Goal: Register for event/course

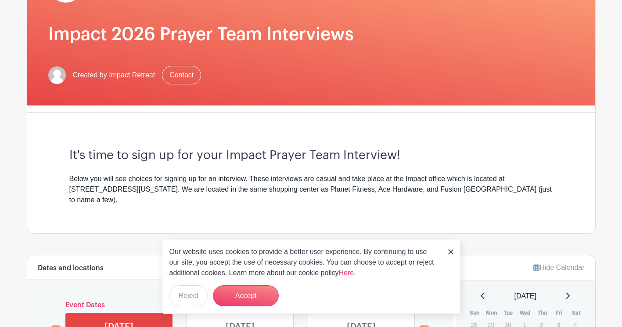
scroll to position [129, 0]
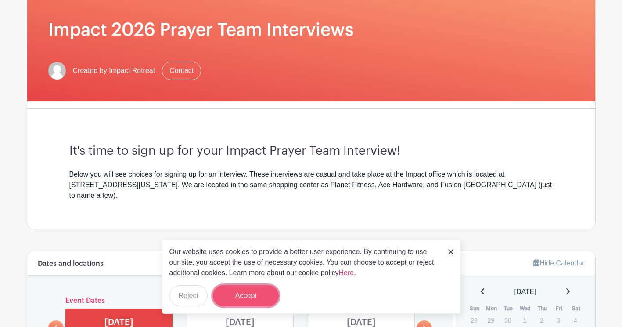
click at [259, 290] on button "Accept" at bounding box center [246, 295] width 66 height 21
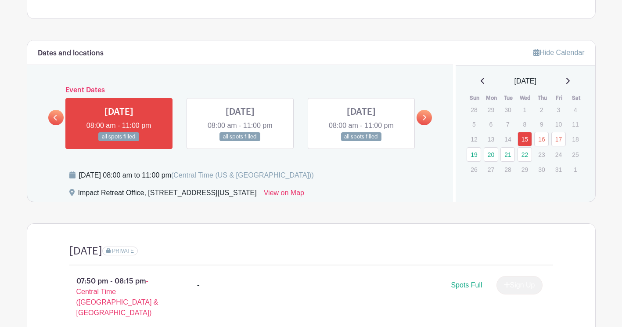
scroll to position [344, 0]
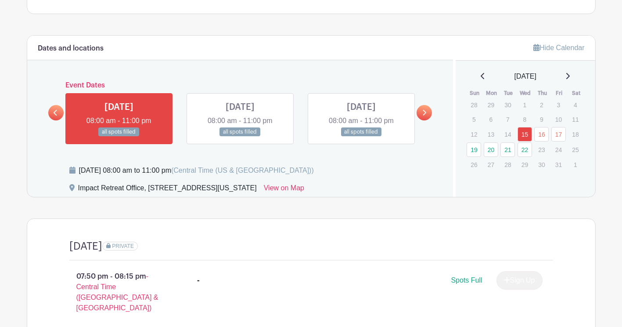
click at [423, 109] on icon at bounding box center [424, 112] width 4 height 7
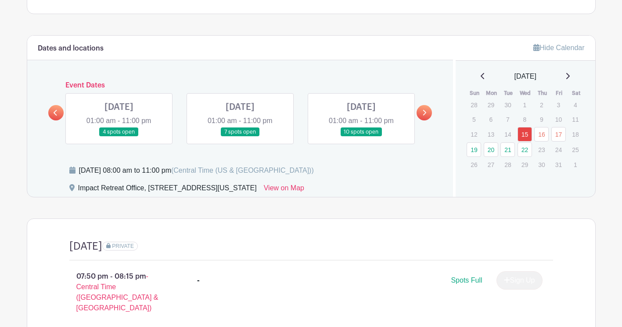
click at [119, 137] on link at bounding box center [119, 137] width 0 height 0
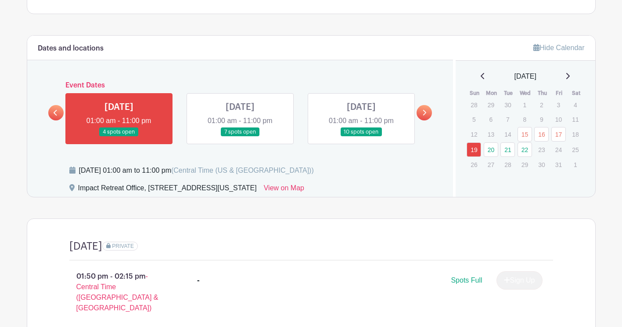
click at [119, 137] on link at bounding box center [119, 137] width 0 height 0
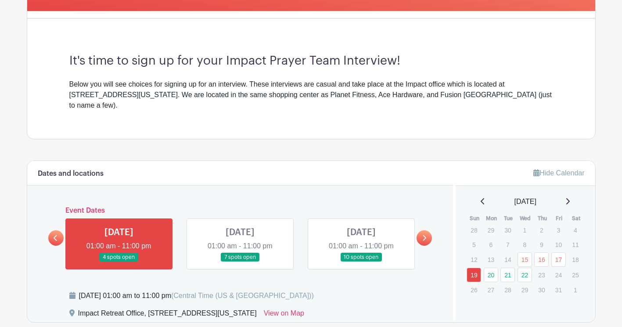
scroll to position [220, 0]
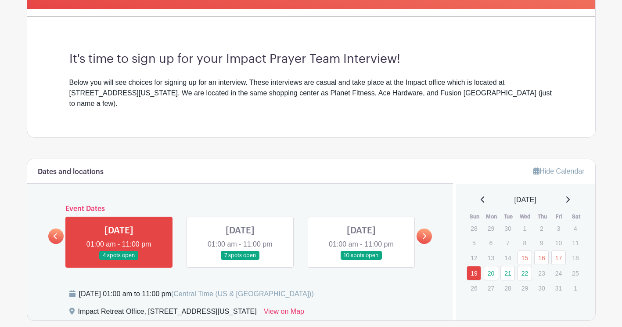
click at [240, 260] on link at bounding box center [240, 260] width 0 height 0
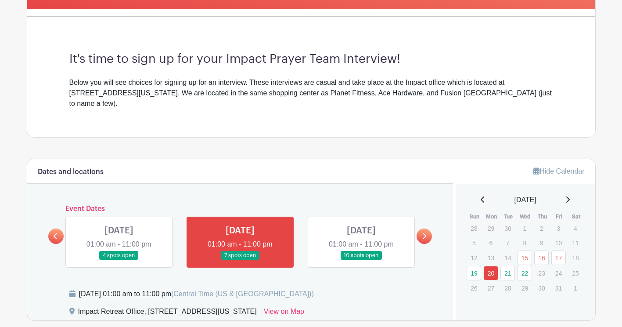
click at [240, 260] on link at bounding box center [240, 260] width 0 height 0
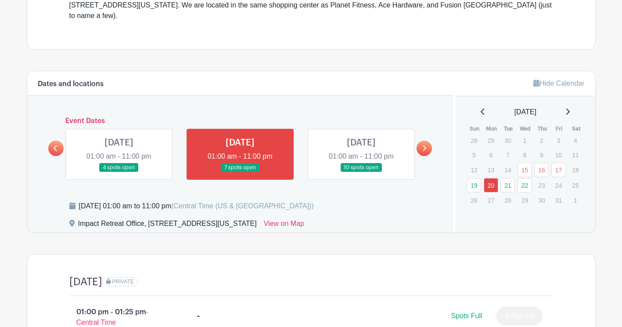
scroll to position [301, 0]
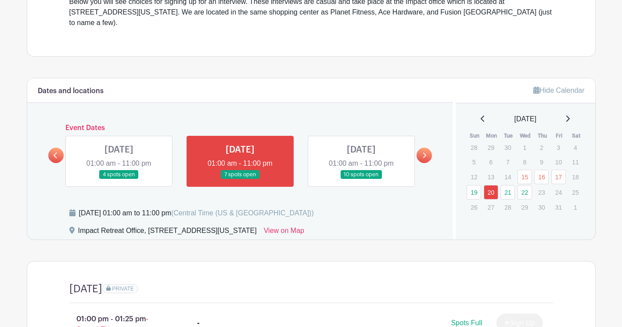
click at [361, 179] on link at bounding box center [361, 179] width 0 height 0
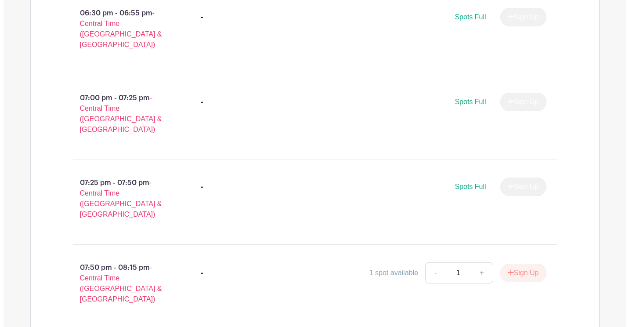
scroll to position [1541, 0]
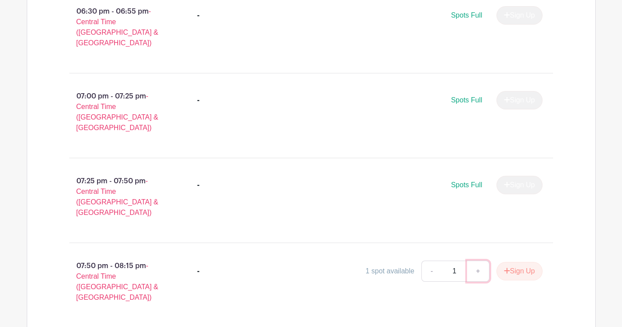
click at [478, 260] on link "+" at bounding box center [478, 270] width 22 height 21
click at [523, 262] on button "Sign Up" at bounding box center [520, 271] width 46 height 18
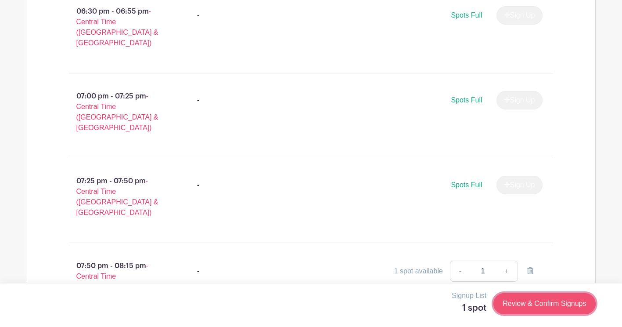
click at [525, 302] on link "Review & Confirm Signups" at bounding box center [545, 303] width 102 height 21
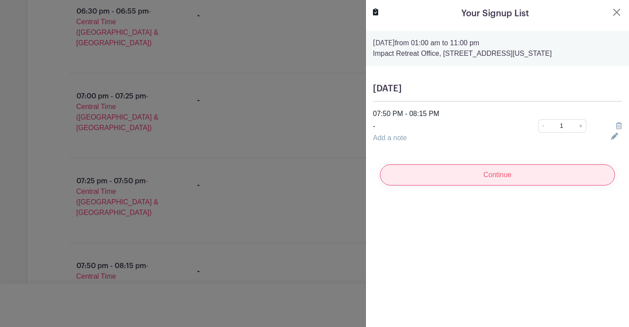
click at [530, 183] on input "Continue" at bounding box center [497, 174] width 235 height 21
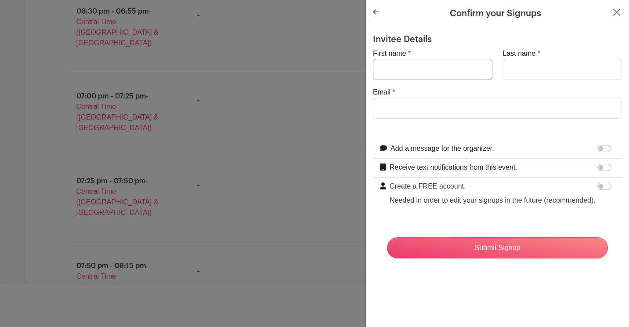
click at [448, 73] on input "First name" at bounding box center [432, 69] width 119 height 21
type input "Audrey"
type input "Bielefeld"
type input "audreybielefeld@gmail.com"
click at [597, 149] on input "Add a message for the organizer." at bounding box center [604, 148] width 14 height 7
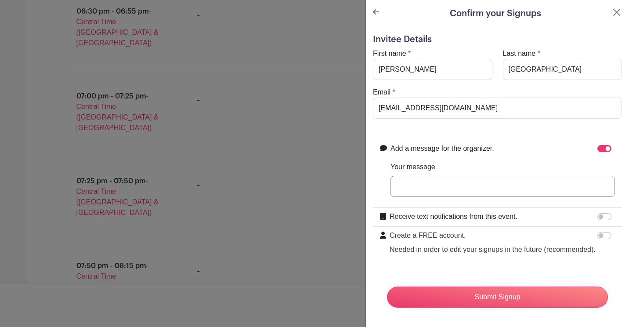
click at [558, 191] on input "Your message" at bounding box center [502, 186] width 224 height 21
click at [602, 150] on input "Add a message for the organizer." at bounding box center [604, 148] width 14 height 7
checkbox input "false"
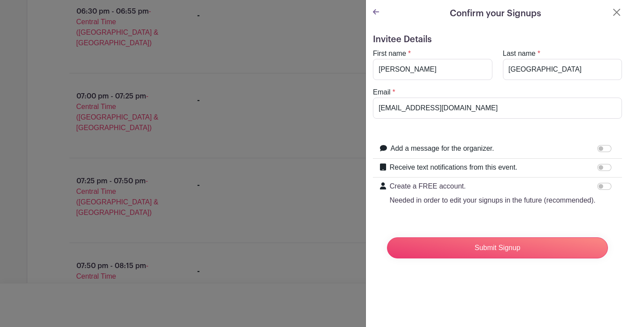
click at [598, 162] on div "Receive text notifications from this event. Your Phone Number +1 +1 Text messag…" at bounding box center [497, 168] width 249 height 19
click at [599, 167] on input "Receive text notifications from this event." at bounding box center [604, 167] width 14 height 7
checkbox input "true"
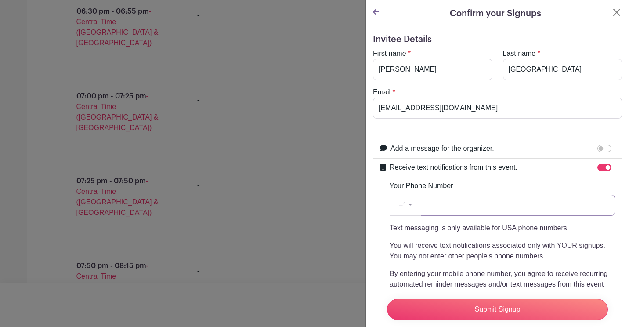
click at [539, 200] on input "Your Phone Number" at bounding box center [518, 205] width 194 height 21
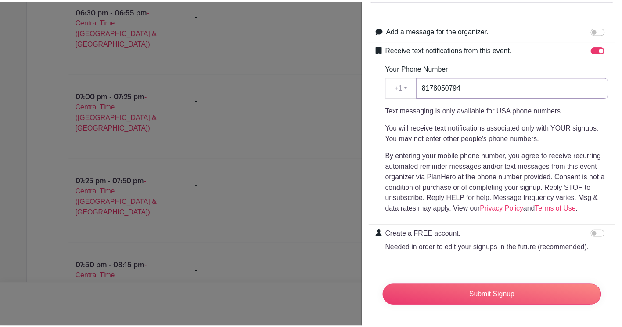
scroll to position [0, 0]
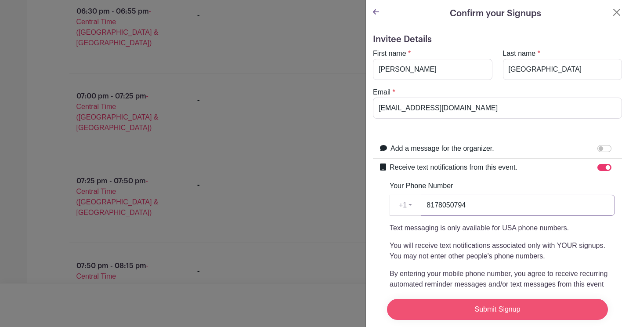
type input "8178050794"
click at [488, 311] on input "Submit Signup" at bounding box center [497, 309] width 221 height 21
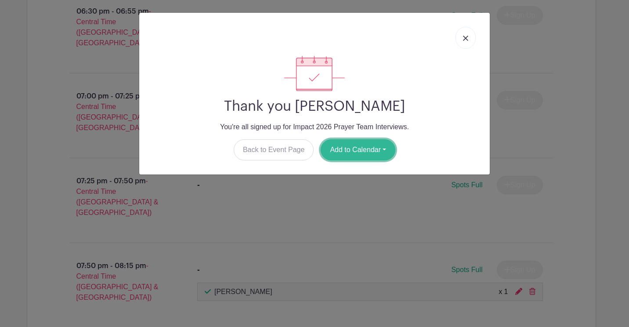
click at [342, 153] on button "Add to Calendar" at bounding box center [358, 149] width 75 height 21
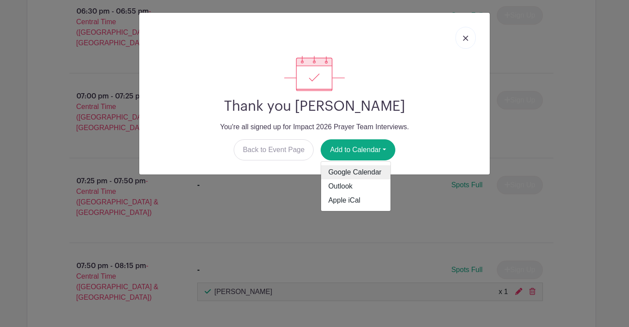
click at [344, 177] on link "Google Calendar" at bounding box center [355, 172] width 69 height 14
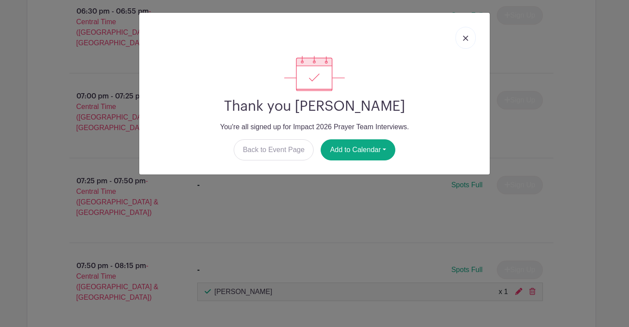
click at [470, 36] on link at bounding box center [465, 38] width 20 height 22
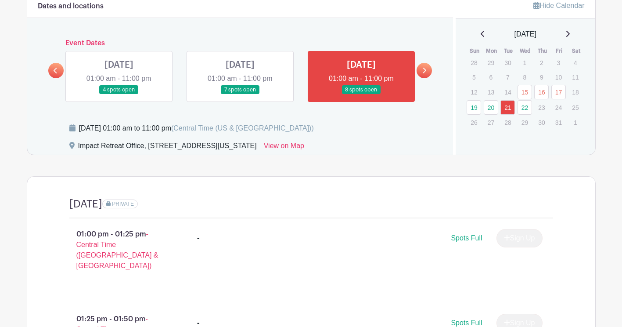
scroll to position [386, 0]
drag, startPoint x: 421, startPoint y: 12, endPoint x: 390, endPoint y: 18, distance: 31.3
click at [390, 18] on div "Dates and locations Event Dates WED Oct 15, 2025 08:00 am - 11:00 pm all spots …" at bounding box center [240, 73] width 426 height 161
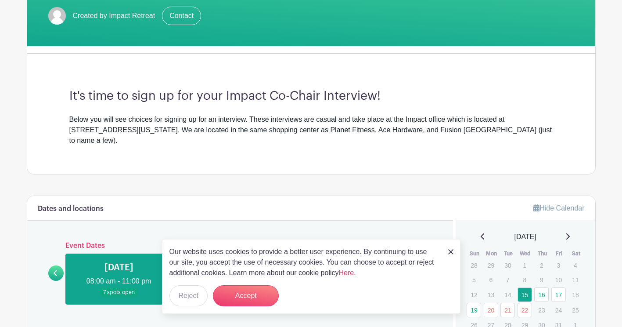
scroll to position [186, 0]
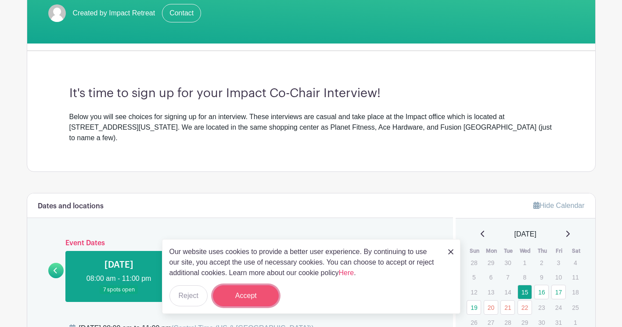
click at [254, 300] on button "Accept" at bounding box center [246, 295] width 66 height 21
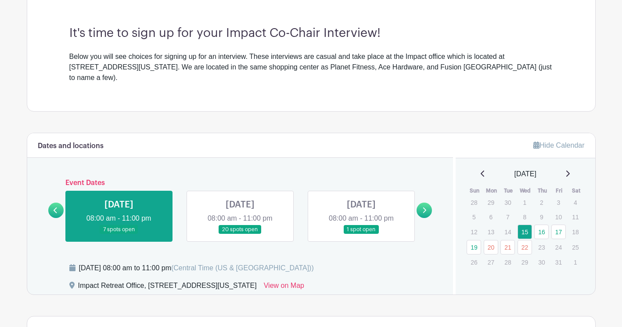
scroll to position [247, 0]
click at [51, 202] on link at bounding box center [55, 209] width 15 height 15
click at [55, 206] on icon at bounding box center [56, 209] width 4 height 7
click at [426, 206] on icon at bounding box center [424, 209] width 4 height 7
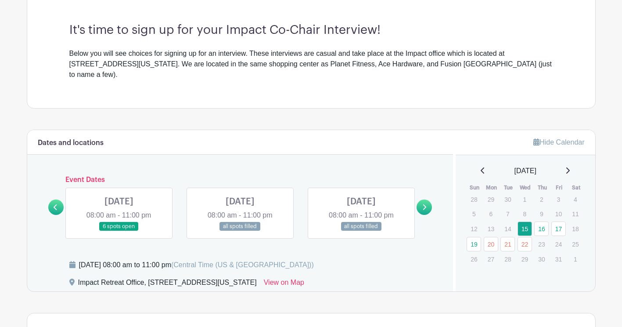
scroll to position [250, 0]
click at [119, 231] on link at bounding box center [119, 231] width 0 height 0
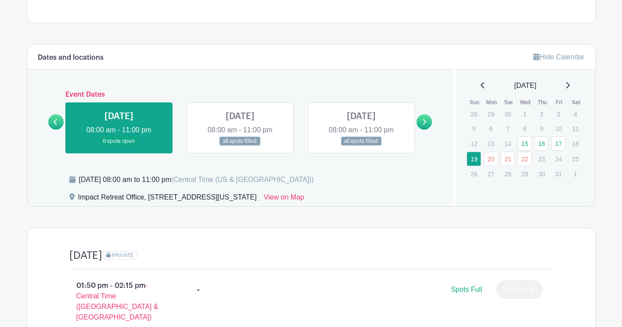
scroll to position [335, 0]
click at [432, 101] on div "Dates and locations Event Dates WED Oct 15, 2025 08:00 am - 11:00 pm 7 spots op…" at bounding box center [240, 124] width 426 height 161
click at [57, 118] on icon at bounding box center [56, 121] width 4 height 7
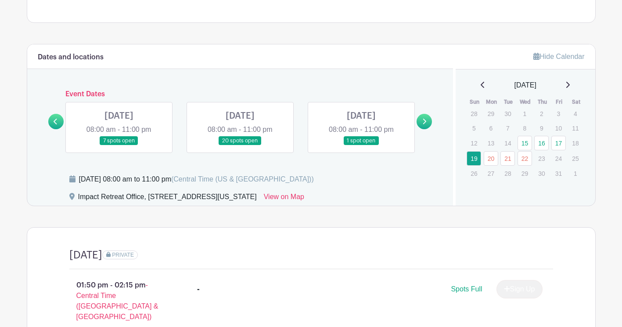
click at [425, 118] on icon at bounding box center [424, 121] width 4 height 7
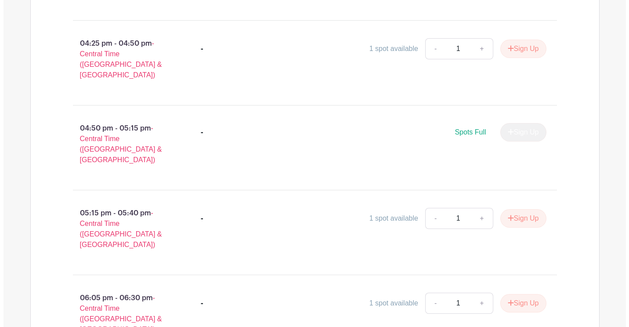
scroll to position [1038, 0]
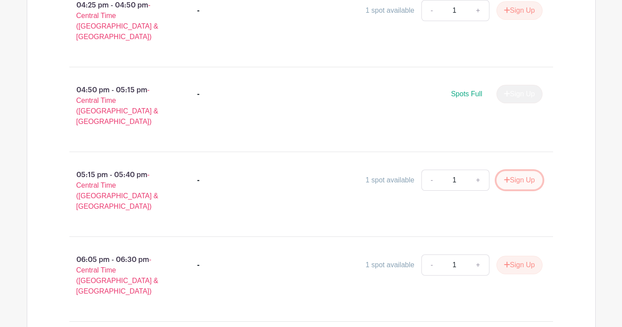
click at [515, 171] on button "Sign Up" at bounding box center [520, 180] width 46 height 18
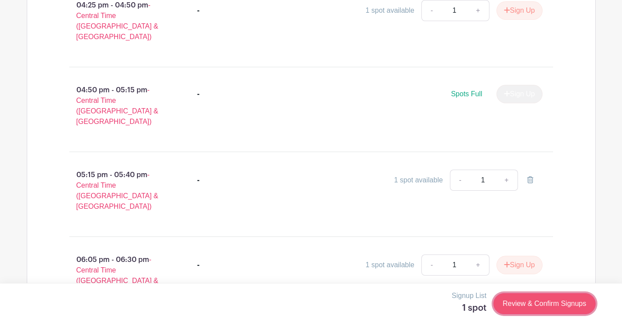
click at [533, 308] on link "Review & Confirm Signups" at bounding box center [545, 303] width 102 height 21
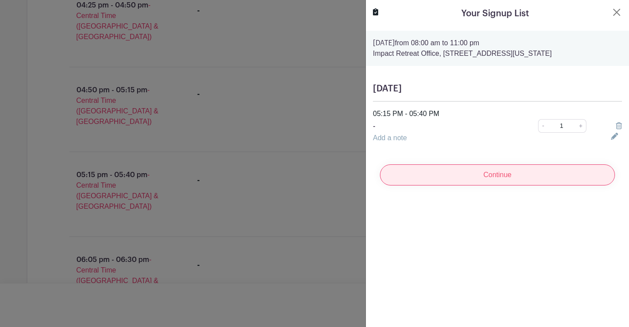
click at [484, 176] on input "Continue" at bounding box center [497, 174] width 235 height 21
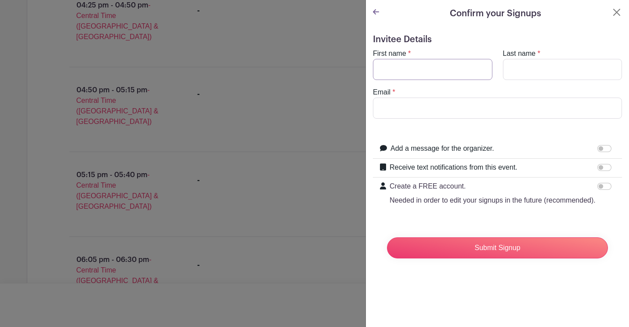
click at [422, 62] on input "First name" at bounding box center [432, 69] width 119 height 21
type input "Audrey"
type input "Bielefeld"
type input "audreybielefeld@gmail.com"
click at [600, 169] on input "Receive text notifications from this event." at bounding box center [604, 167] width 14 height 7
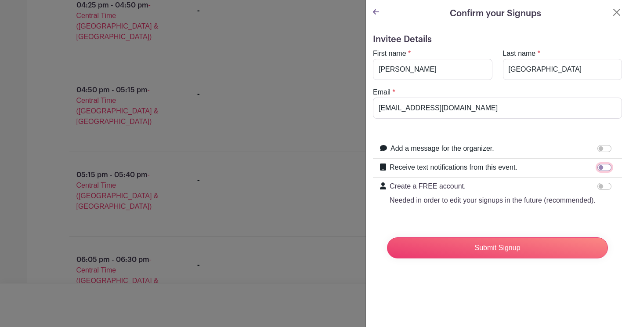
checkbox input "true"
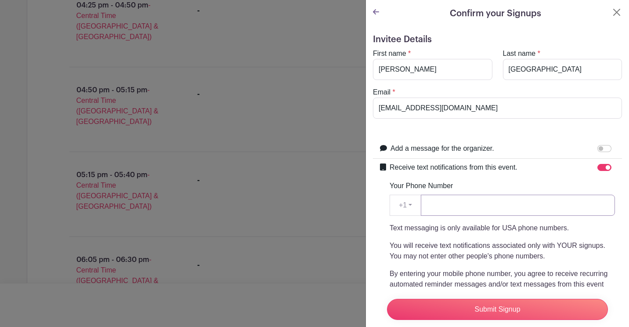
click at [516, 215] on input "Your Phone Number" at bounding box center [518, 205] width 194 height 21
type input "8178050794"
click at [387, 299] on input "Submit Signup" at bounding box center [497, 309] width 221 height 21
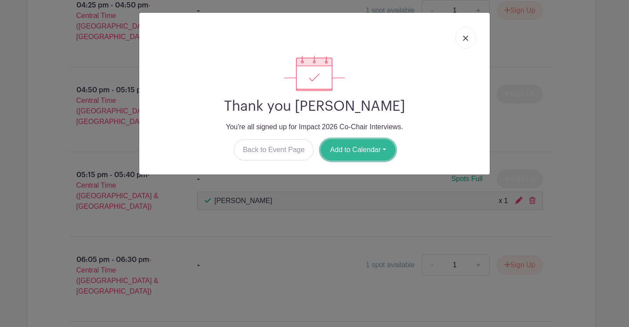
click at [355, 151] on button "Add to Calendar" at bounding box center [358, 149] width 75 height 21
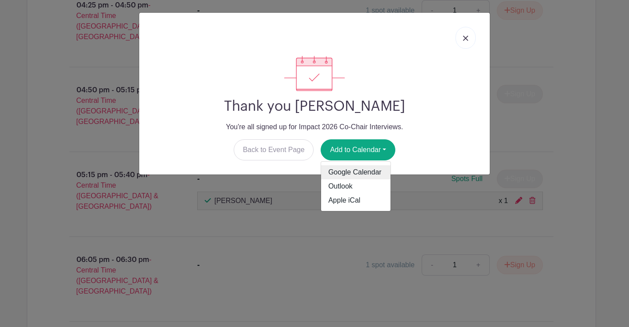
click at [364, 171] on link "Google Calendar" at bounding box center [355, 172] width 69 height 14
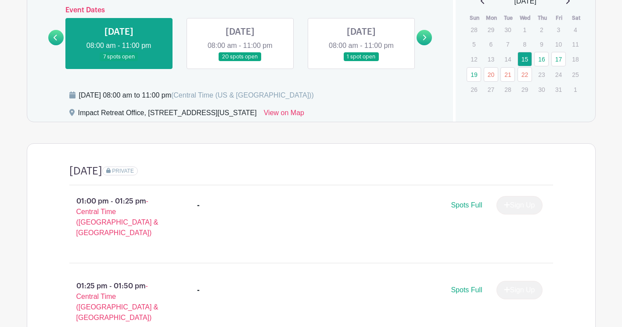
scroll to position [440, 0]
